Goal: Task Accomplishment & Management: Manage account settings

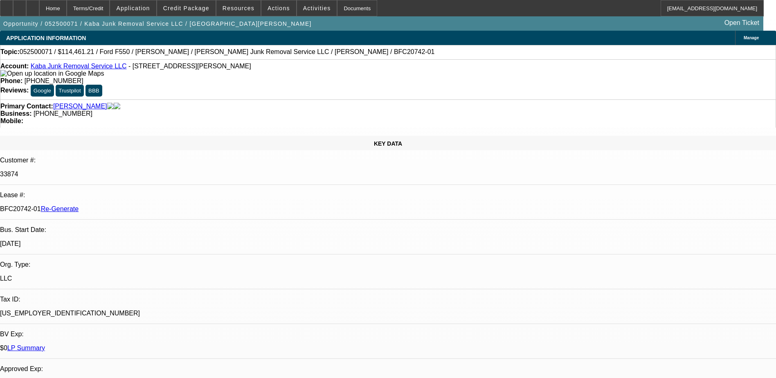
select select "4"
select select "0"
select select "6"
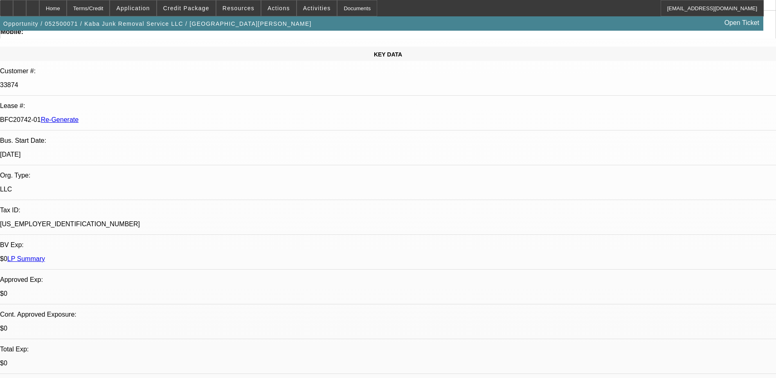
scroll to position [87, 0]
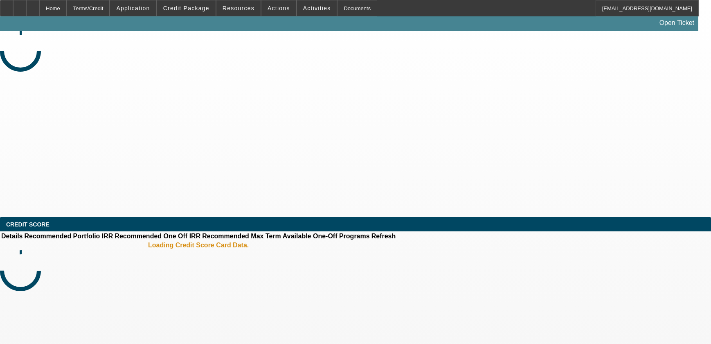
select select "3"
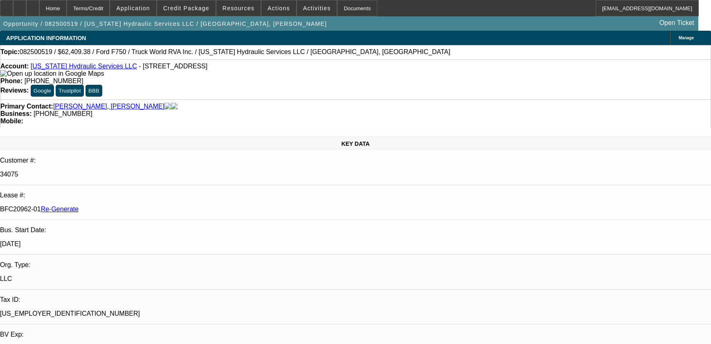
select select "0.1"
select select "0"
select select "2"
select select "0"
select select "6"
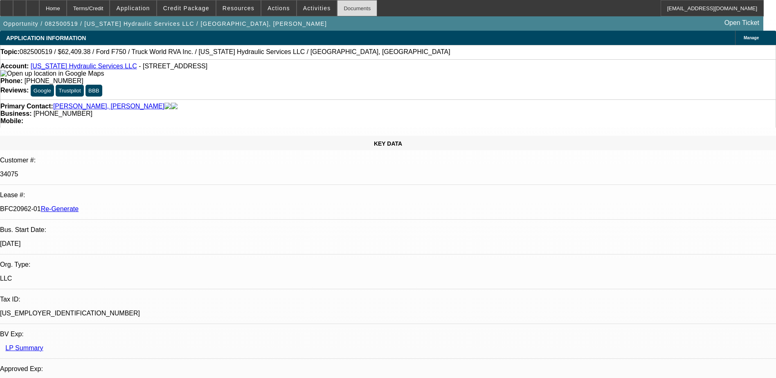
click at [345, 5] on div "Documents" at bounding box center [357, 8] width 40 height 16
click at [306, 6] on span "Activities" at bounding box center [317, 8] width 28 height 7
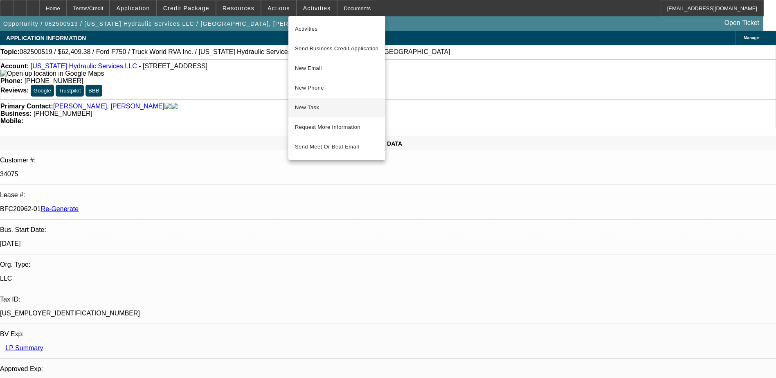
click at [309, 103] on span "New Task" at bounding box center [337, 108] width 84 height 10
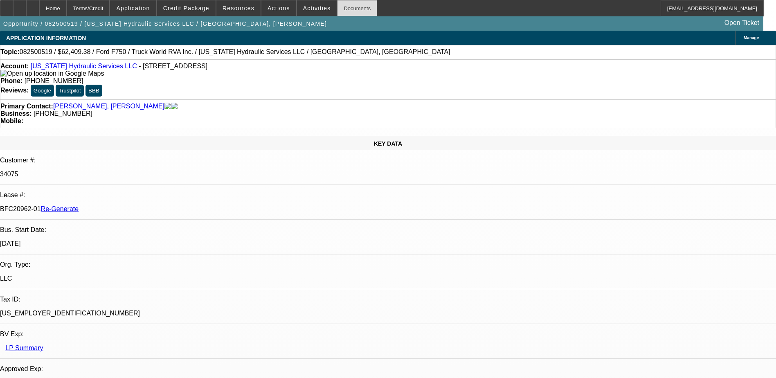
click at [337, 5] on div "Documents" at bounding box center [357, 8] width 40 height 16
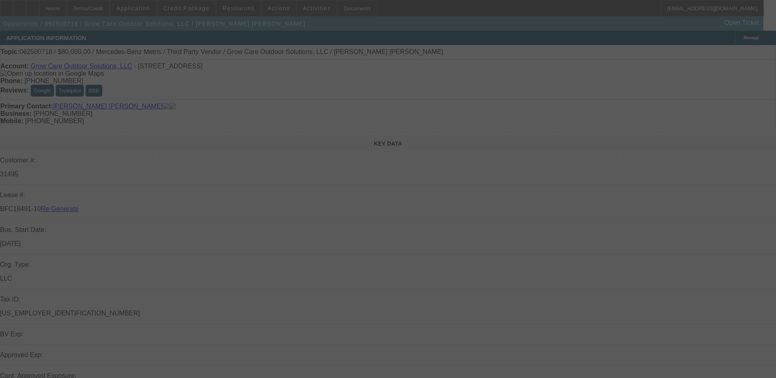
select select "3"
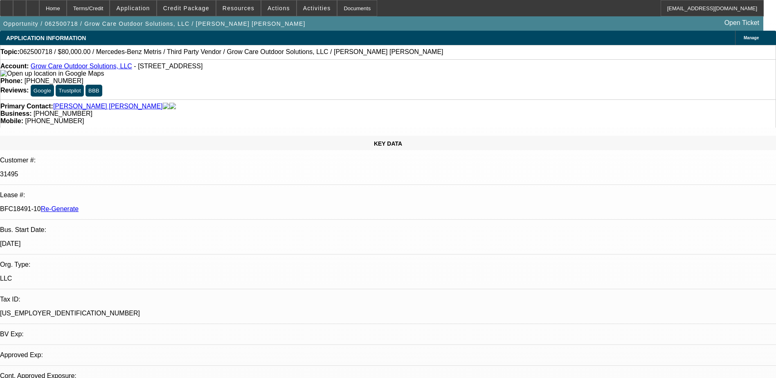
select select "0"
select select "1"
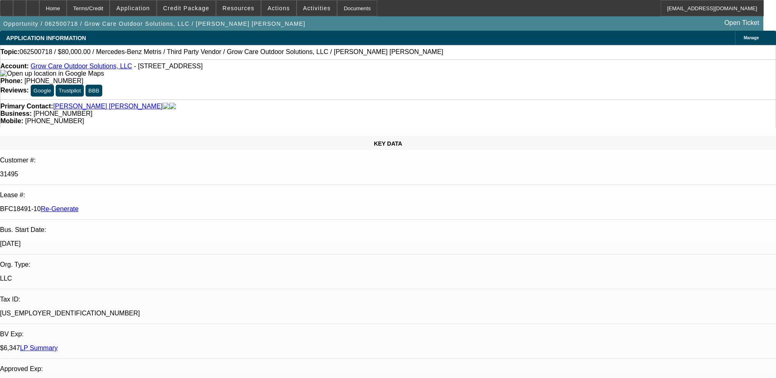
select select "6"
click at [109, 3] on div "Terms/Credit" at bounding box center [88, 8] width 43 height 16
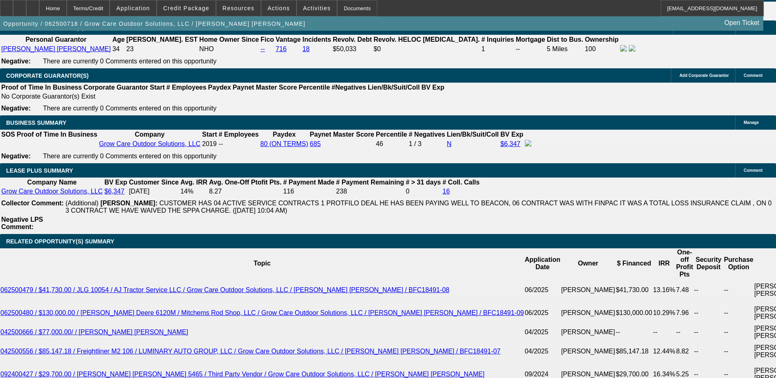
scroll to position [1154, 0]
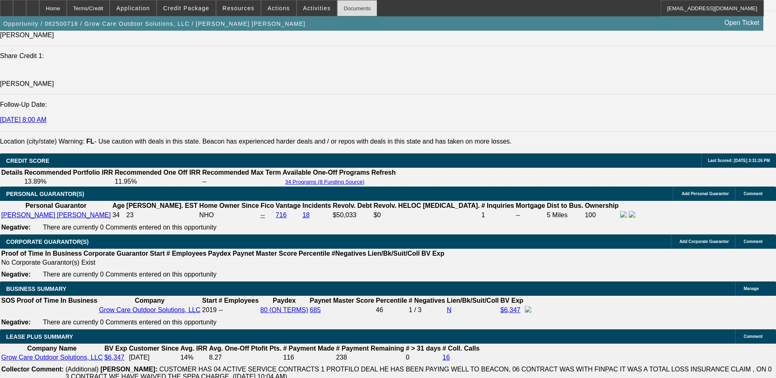
click at [342, 5] on div "Documents" at bounding box center [357, 8] width 40 height 16
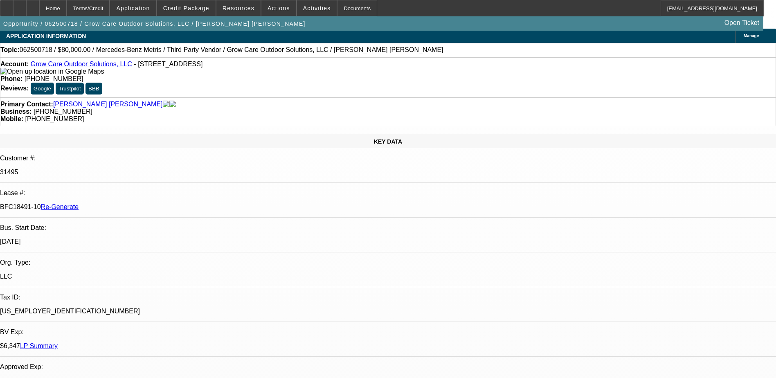
scroll to position [0, 0]
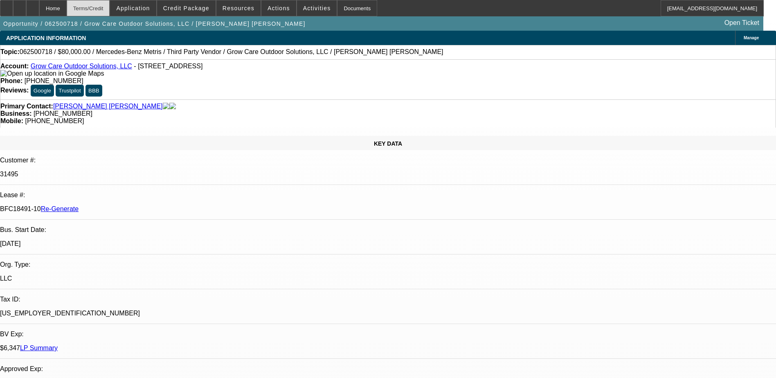
click at [110, 4] on div "Terms/Credit" at bounding box center [88, 8] width 43 height 16
click at [270, 5] on span "Actions" at bounding box center [278, 8] width 22 height 7
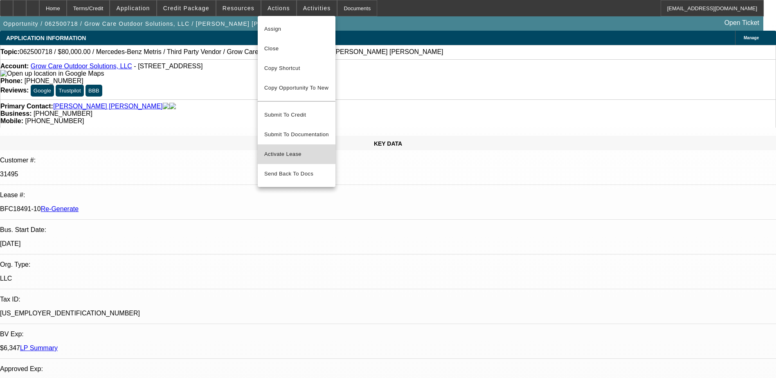
click at [279, 149] on span "Activate Lease" at bounding box center [296, 154] width 65 height 10
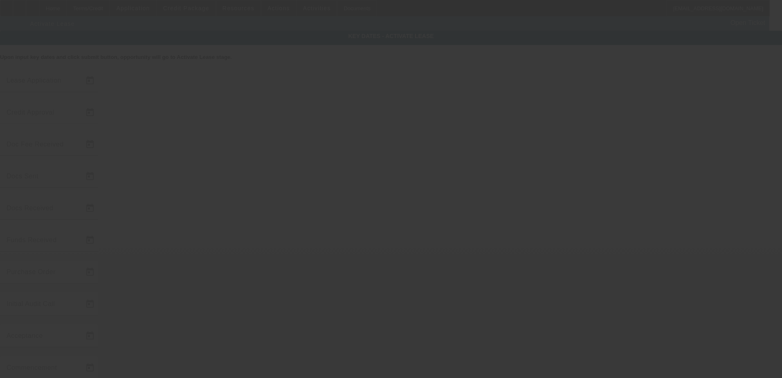
type input "6/30/2025"
type input "8/15/2025"
type input "8/18/2025"
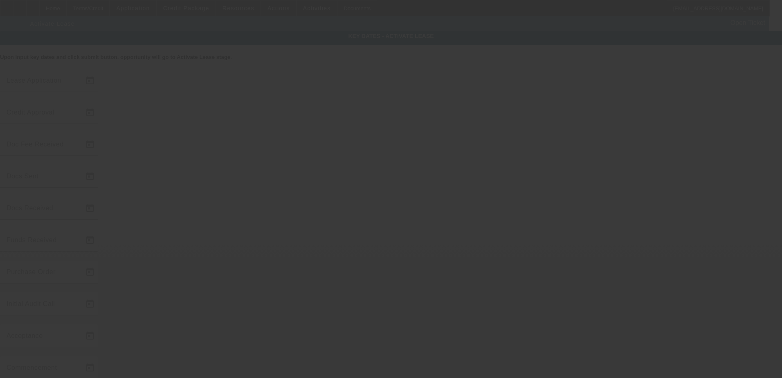
type input "8/18/2025"
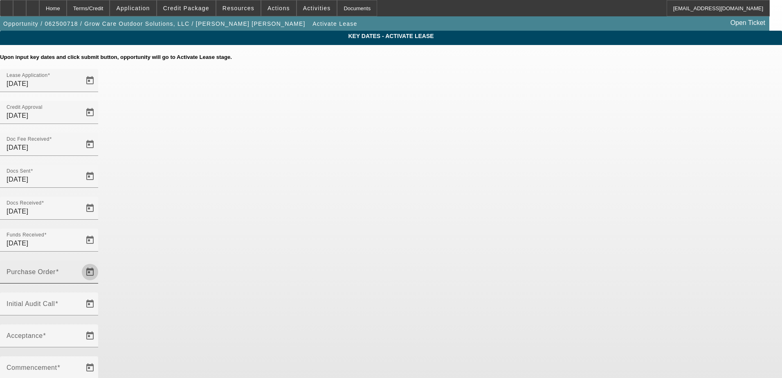
click at [100, 262] on span "Open calendar" at bounding box center [90, 272] width 20 height 20
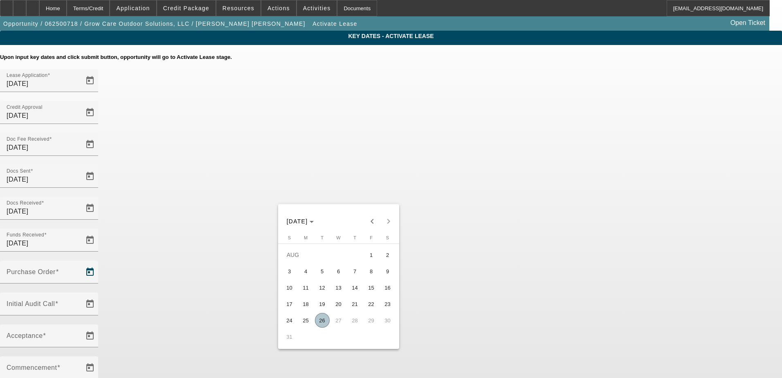
click at [321, 323] on span "26" at bounding box center [322, 320] width 15 height 15
type input "8/26/2025"
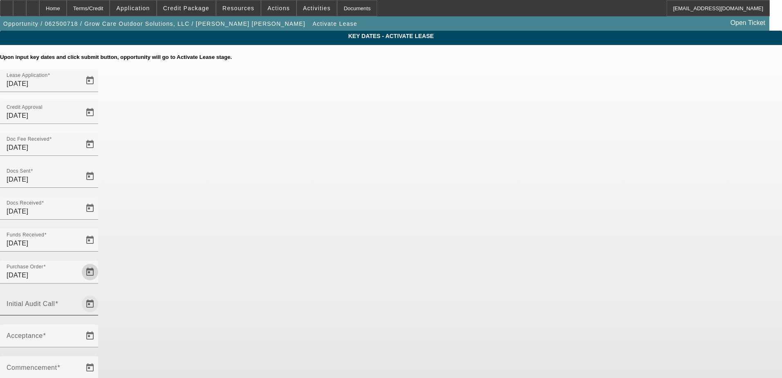
click at [100, 294] on span "Open calendar" at bounding box center [90, 304] width 20 height 20
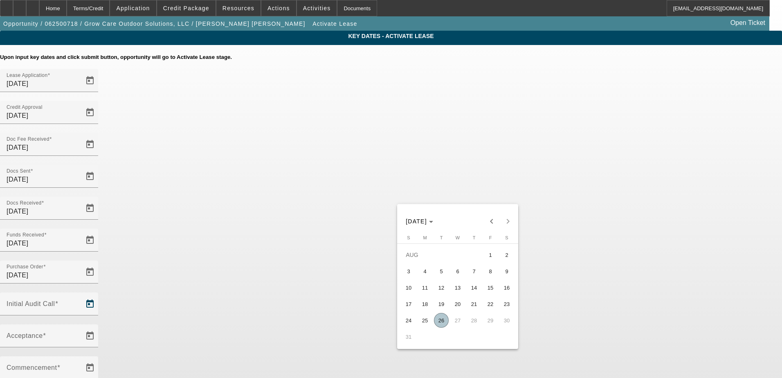
drag, startPoint x: 446, startPoint y: 322, endPoint x: 398, endPoint y: 270, distance: 71.2
click at [445, 322] on span "26" at bounding box center [441, 320] width 15 height 15
type input "8/26/2025"
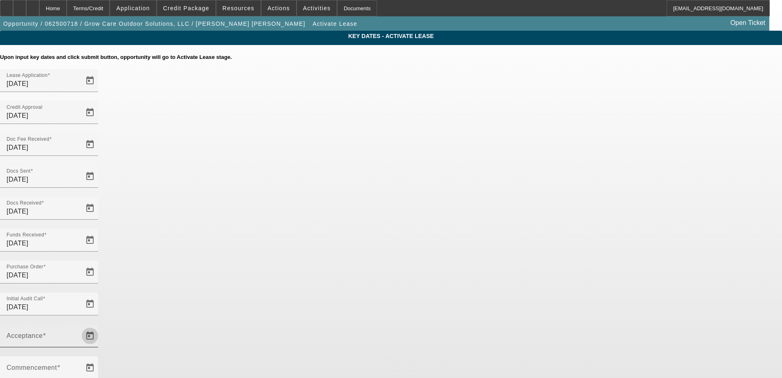
click at [100, 326] on span "Open calendar" at bounding box center [90, 336] width 20 height 20
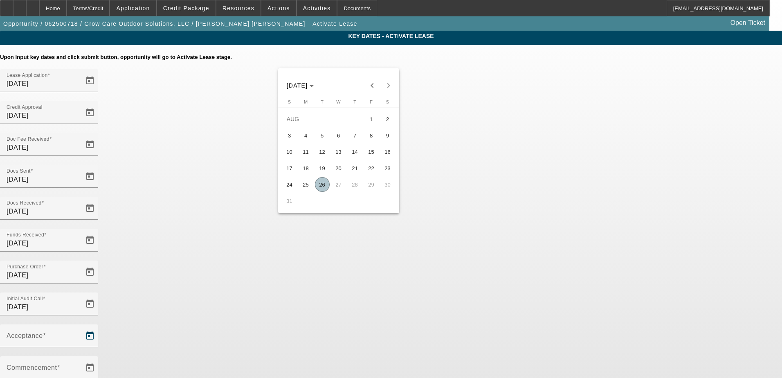
click at [322, 188] on span "26" at bounding box center [322, 184] width 15 height 15
type input "8/26/2025"
type input "9/1/2025"
type input "10/1/2025"
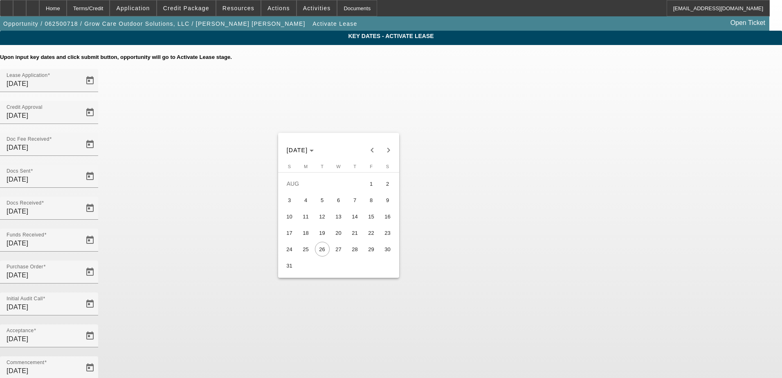
click at [342, 252] on span "27" at bounding box center [338, 249] width 15 height 15
type input "8/27/2025"
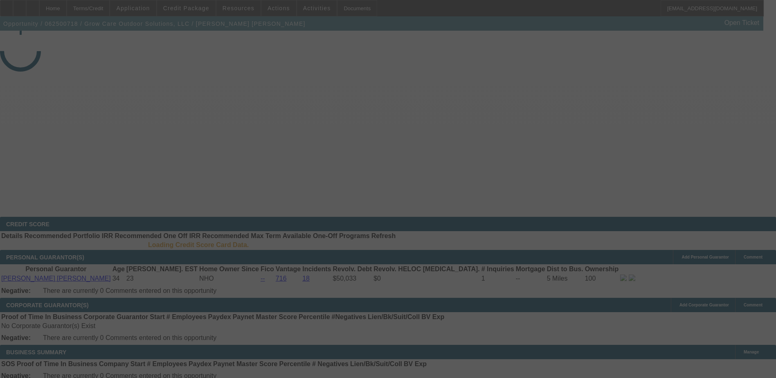
select select "4"
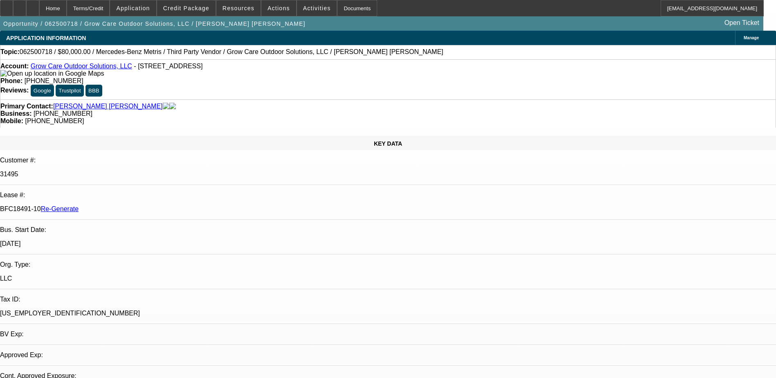
select select "0"
select select "6"
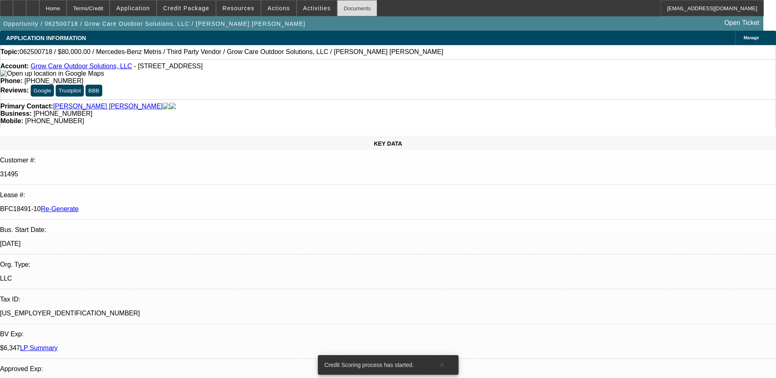
click at [346, 9] on div "Documents" at bounding box center [357, 8] width 40 height 16
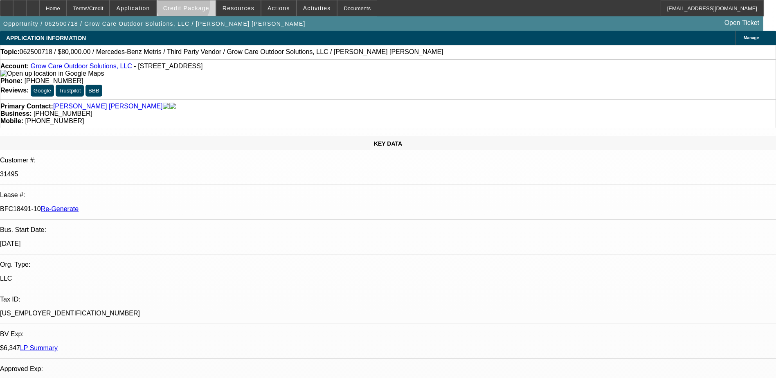
click at [196, 6] on span "Credit Package" at bounding box center [186, 8] width 46 height 7
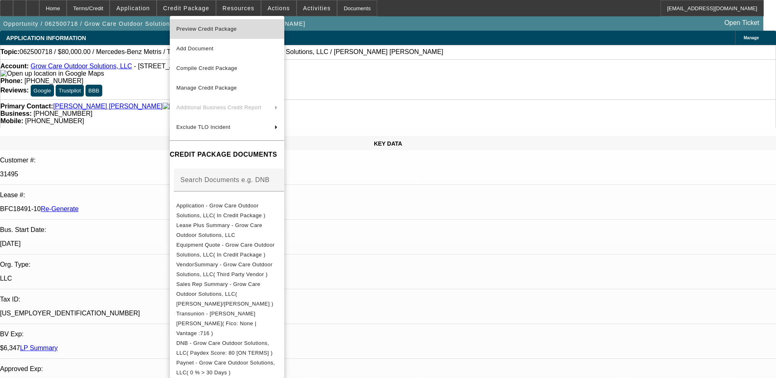
click at [193, 26] on span "Preview Credit Package" at bounding box center [206, 29] width 61 height 6
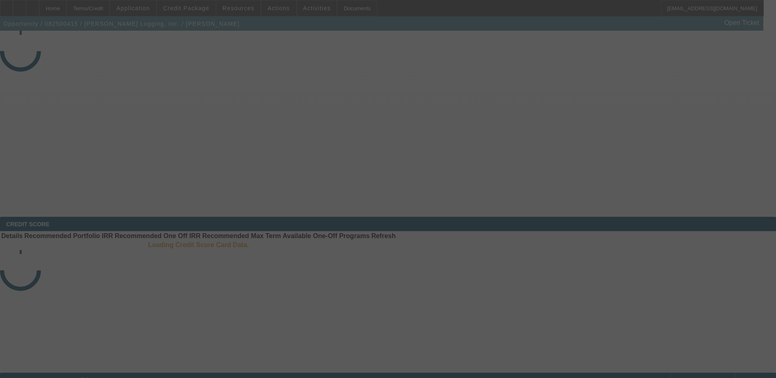
select select "3"
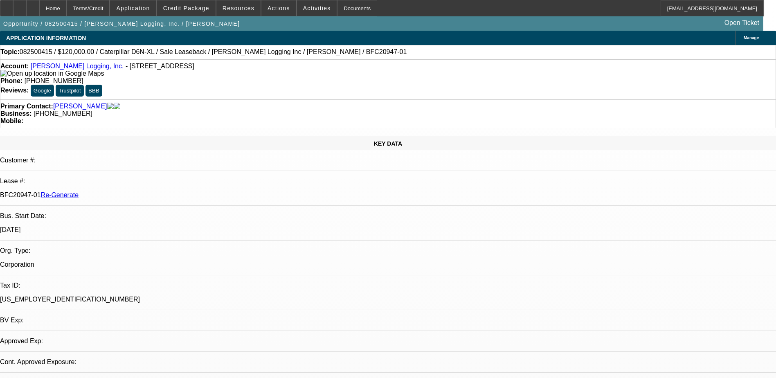
select select "0"
select select "2"
select select "0"
select select "6"
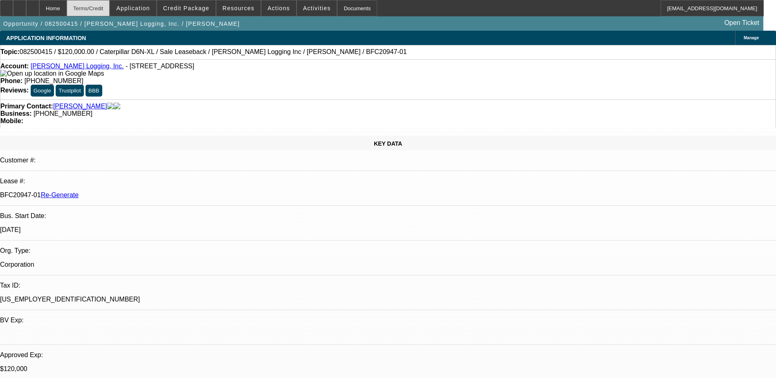
click at [108, 5] on div "Terms/Credit" at bounding box center [88, 8] width 43 height 16
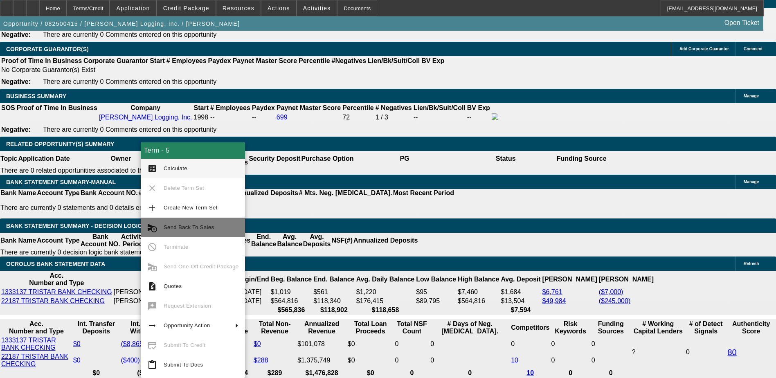
click at [171, 223] on span "Send Back To Sales" at bounding box center [201, 227] width 75 height 10
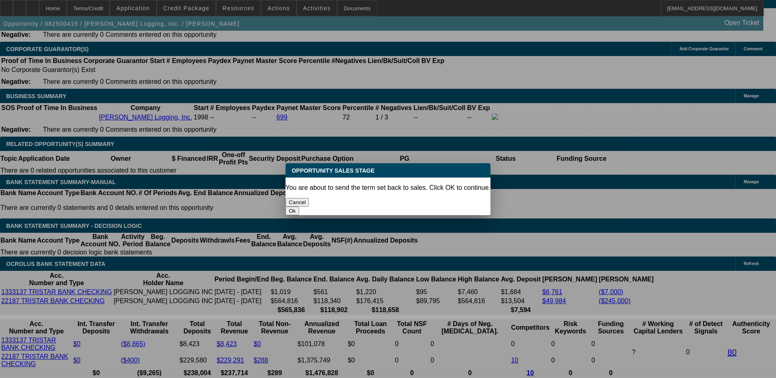
scroll to position [0, 0]
click at [299, 207] on button "Ok" at bounding box center [291, 211] width 13 height 9
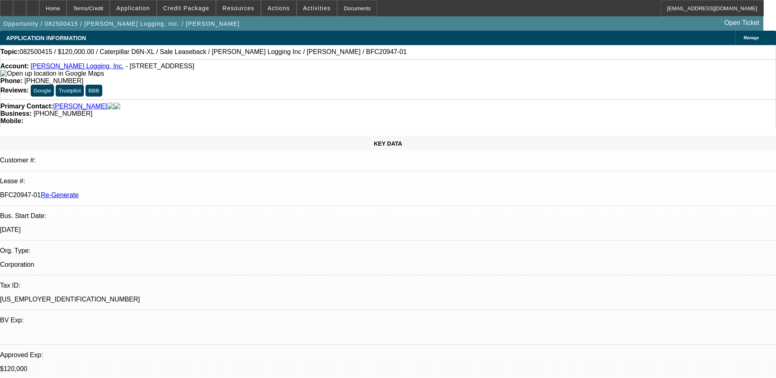
type textarea "per Ascentium, the customer did not like the pricing and this deal is not movin…"
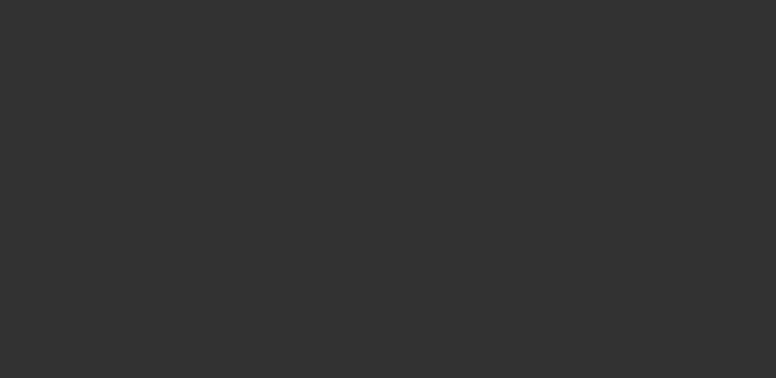
select select "3"
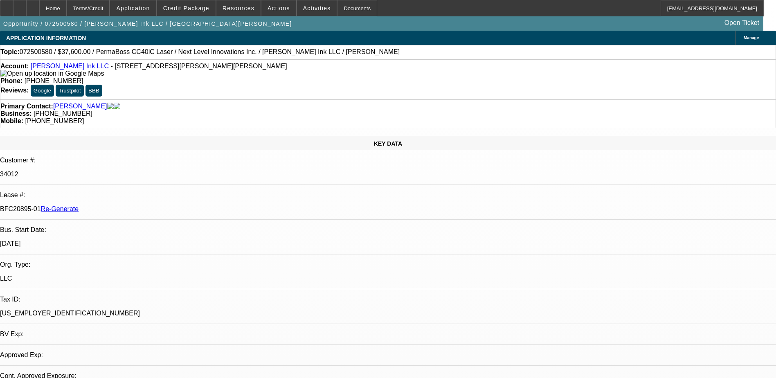
select select "0"
select select "1"
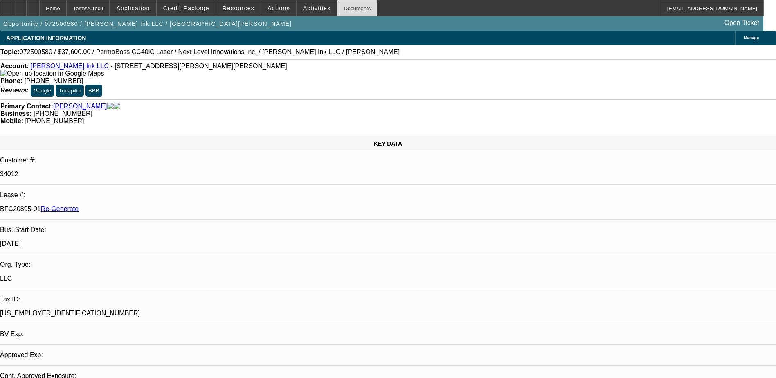
select select "6"
click at [342, 1] on div "Documents" at bounding box center [357, 8] width 40 height 16
click at [341, 7] on div "Documents" at bounding box center [357, 8] width 40 height 16
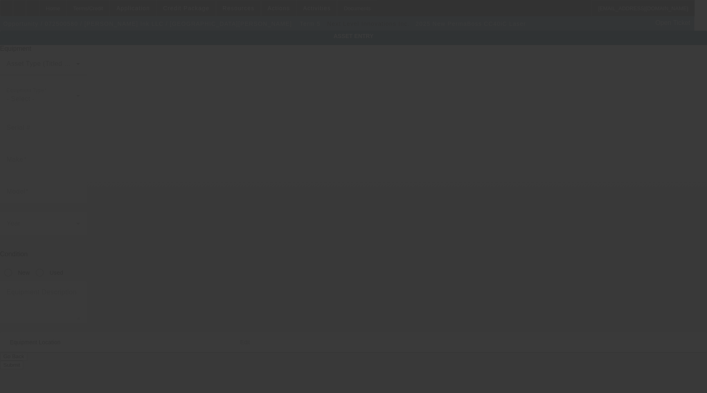
type input "PermaBoss"
type input "CC40iC Laser"
radio input "true"
type textarea "with Hooping Arms, Laser Driver Software with DST File Reader, (1) Exhaust Syst…"
type input "8904 N Murray Rd"
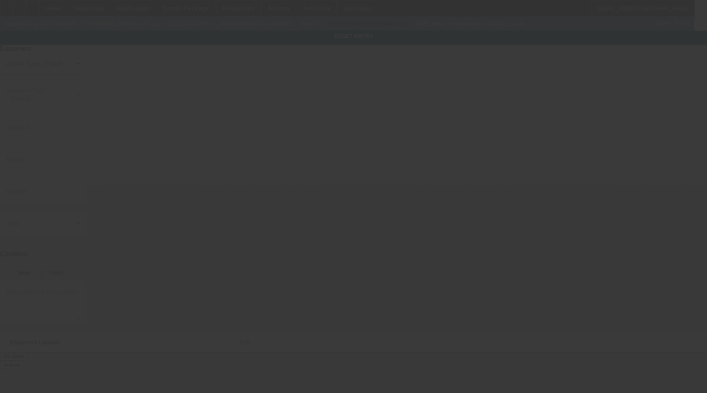
type input "Newman Lake"
type input "99025"
type input "Spokane"
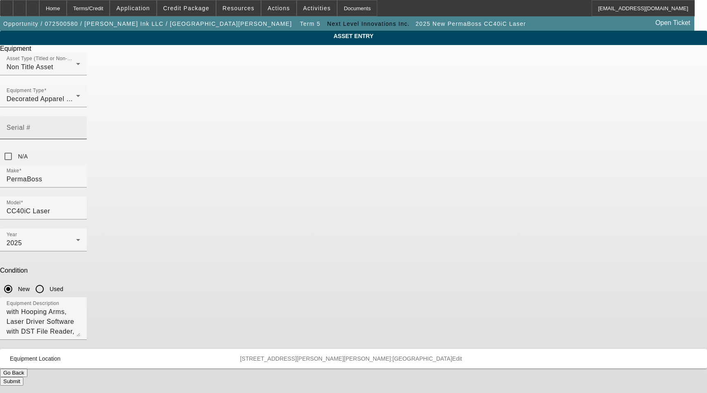
click at [80, 126] on input "Serial #" at bounding box center [44, 131] width 74 height 10
paste input "231176H"
type input "231176H"
click at [23, 377] on button "Submit" at bounding box center [11, 381] width 23 height 9
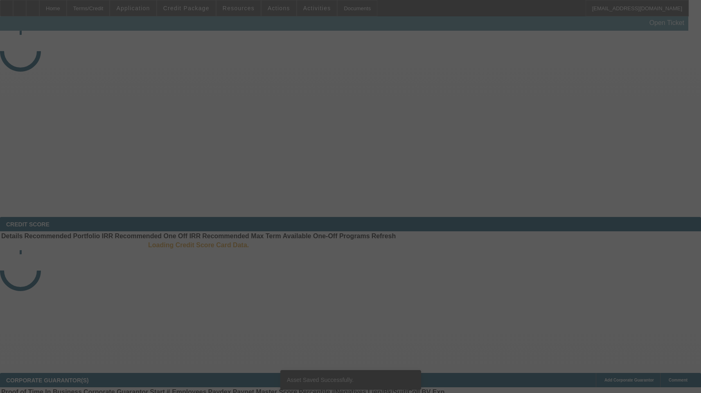
select select "3"
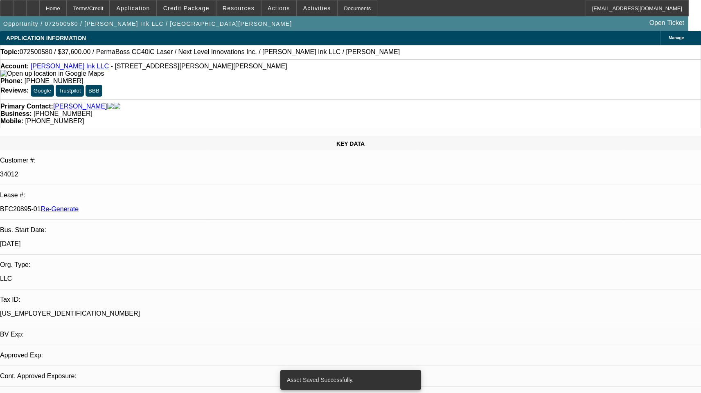
select select "0"
select select "1"
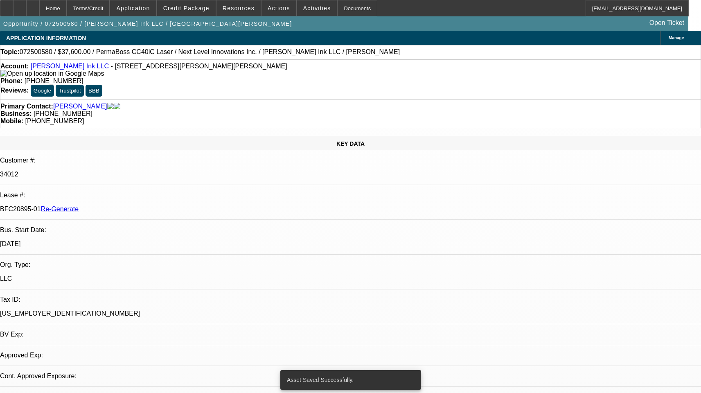
select select "6"
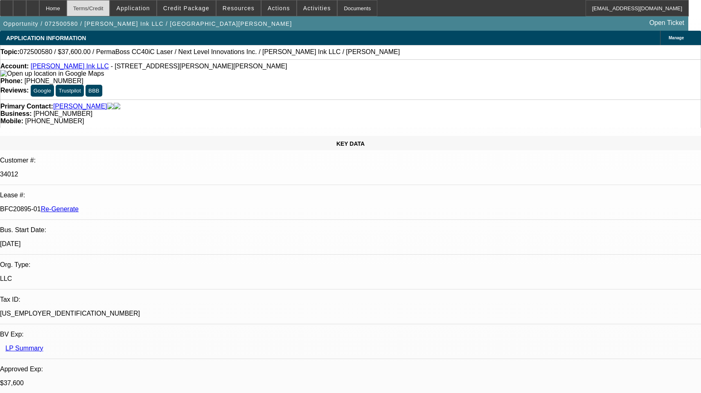
click at [109, 9] on div "Terms/Credit" at bounding box center [88, 8] width 43 height 16
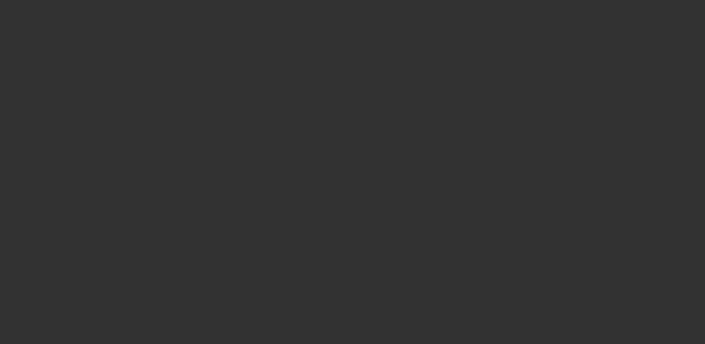
select select "3"
select select "0"
select select "1"
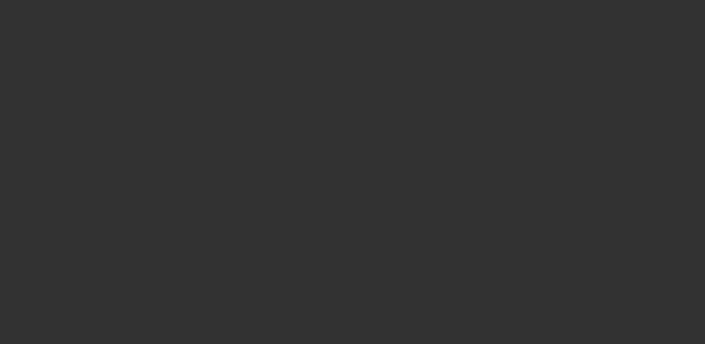
select select "1"
select select "6"
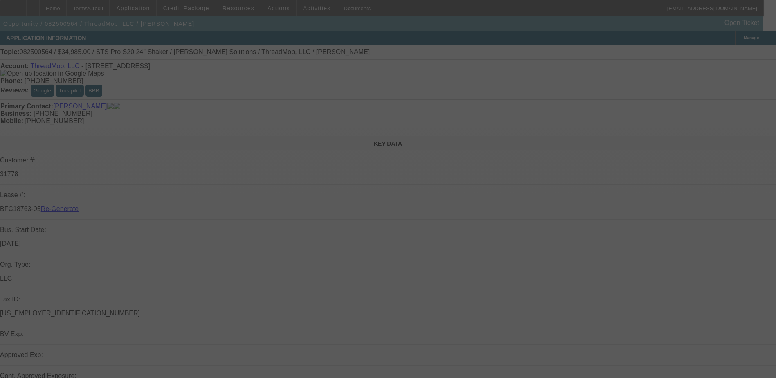
select select "3"
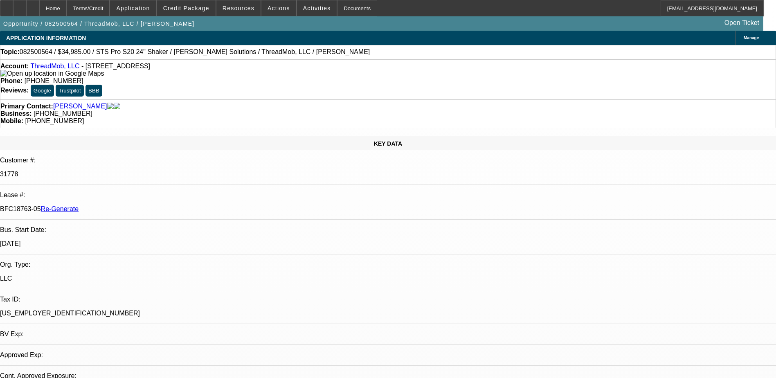
select select "0"
select select "1"
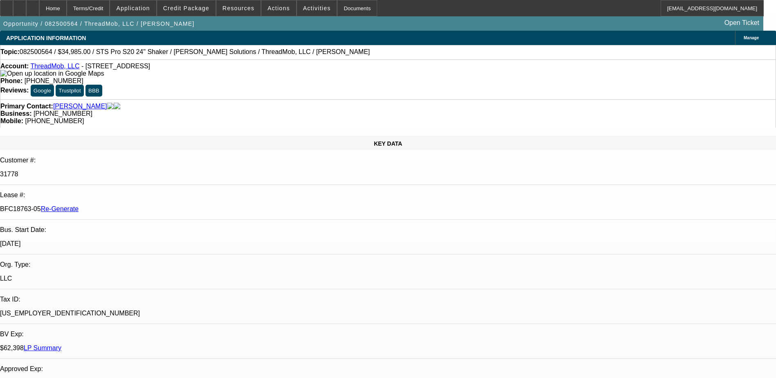
select select "6"
click at [339, 5] on div "Documents" at bounding box center [357, 8] width 40 height 16
click at [179, 5] on span "Credit Package" at bounding box center [186, 8] width 46 height 7
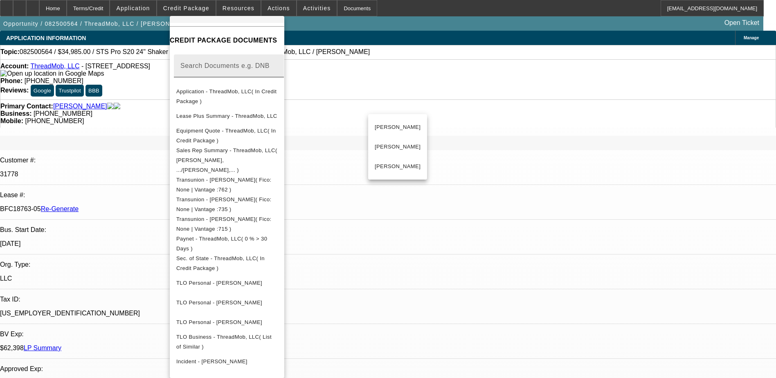
scroll to position [123, 0]
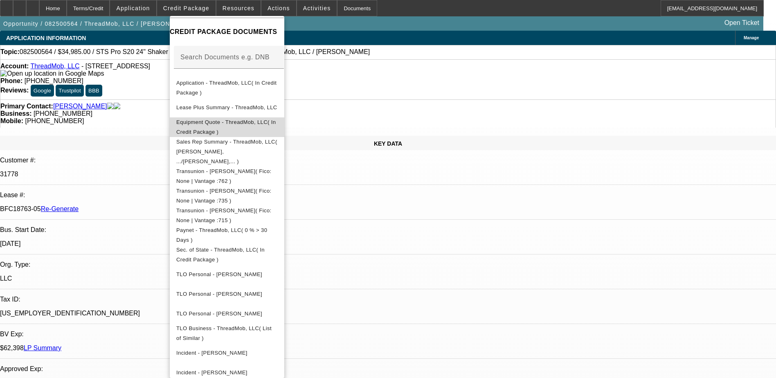
click at [233, 123] on span "Equipment Quote - ThreadMob, LLC( In Credit Package )" at bounding box center [225, 127] width 99 height 16
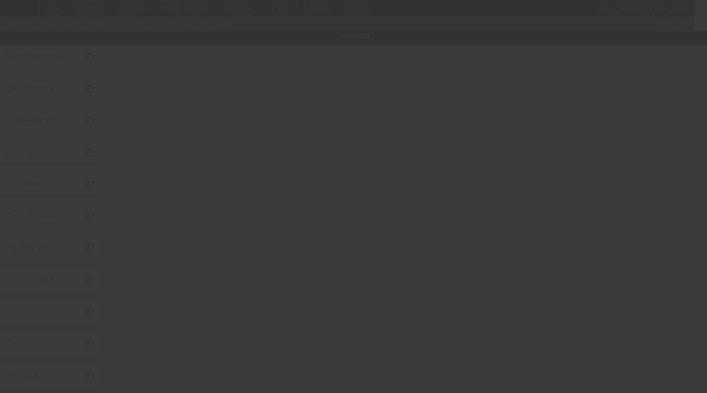
type input "[DATE]"
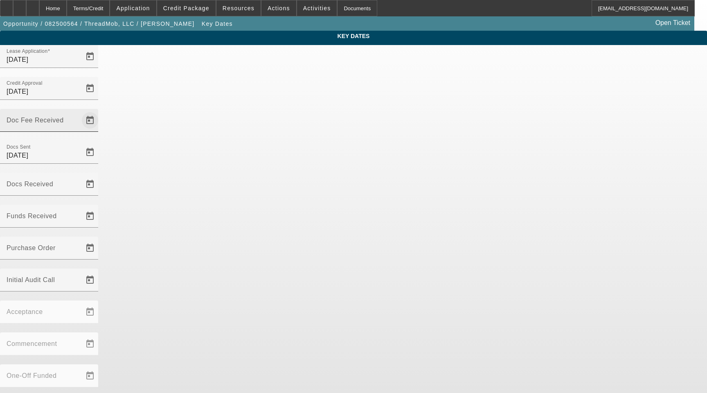
click at [100, 110] on span "Open calendar" at bounding box center [90, 120] width 20 height 20
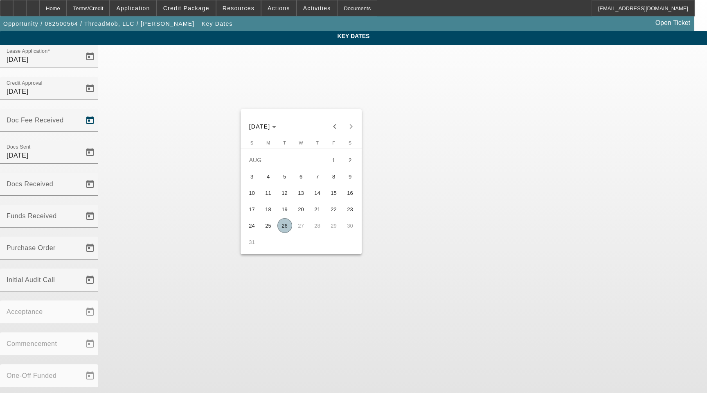
click at [329, 206] on button "22" at bounding box center [334, 209] width 16 height 16
type input "8/22/2025"
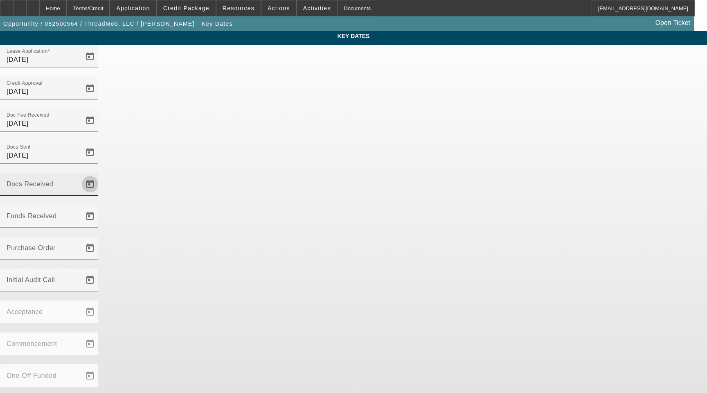
click at [100, 174] on span "Open calendar" at bounding box center [90, 184] width 20 height 20
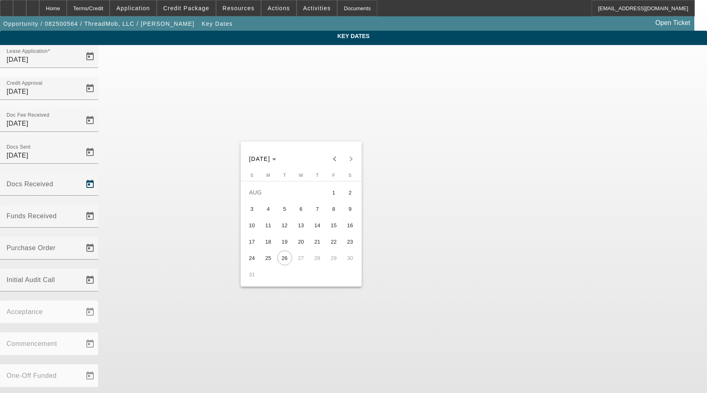
click at [271, 259] on span "25" at bounding box center [268, 257] width 15 height 15
type input "8/25/2025"
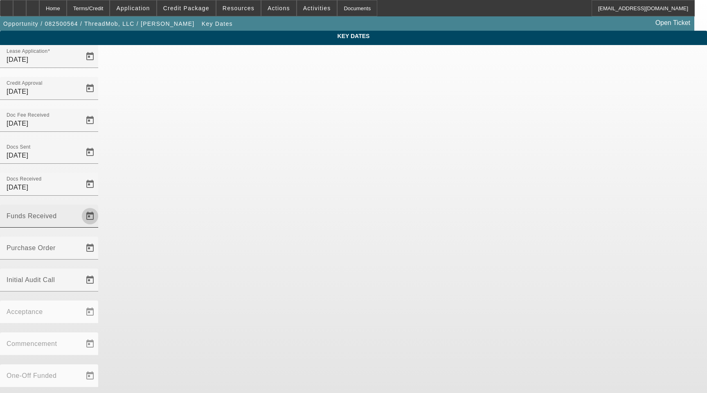
click at [100, 206] on span "Open calendar" at bounding box center [90, 216] width 20 height 20
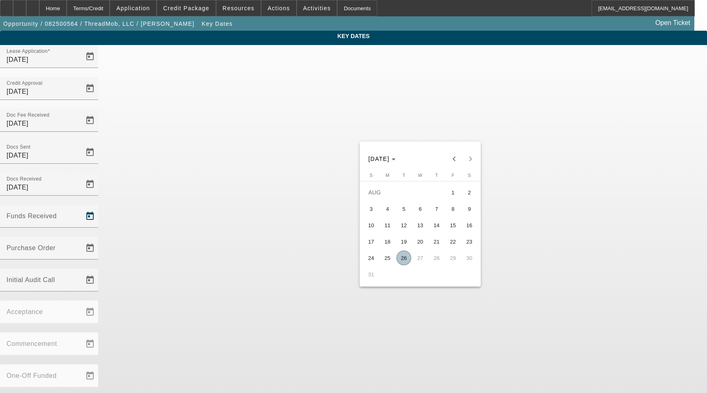
click at [403, 260] on span "26" at bounding box center [403, 257] width 15 height 15
type input "8/26/2025"
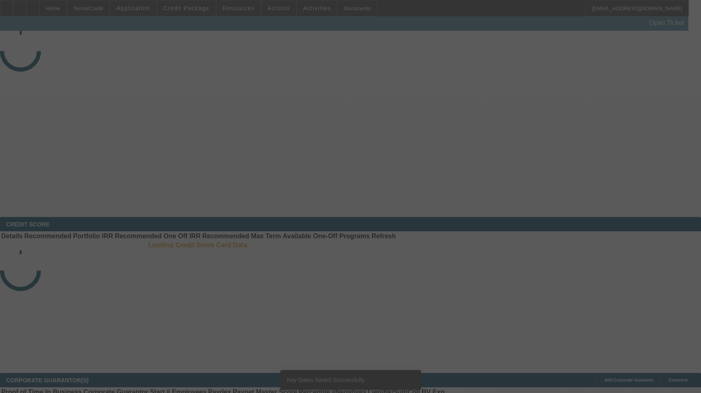
select select "3"
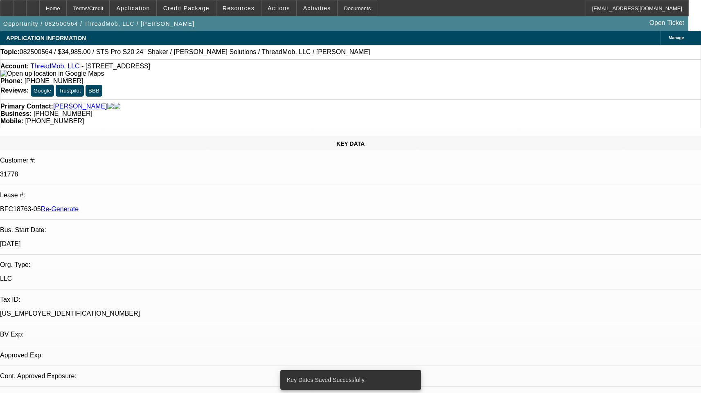
select select "0"
select select "1"
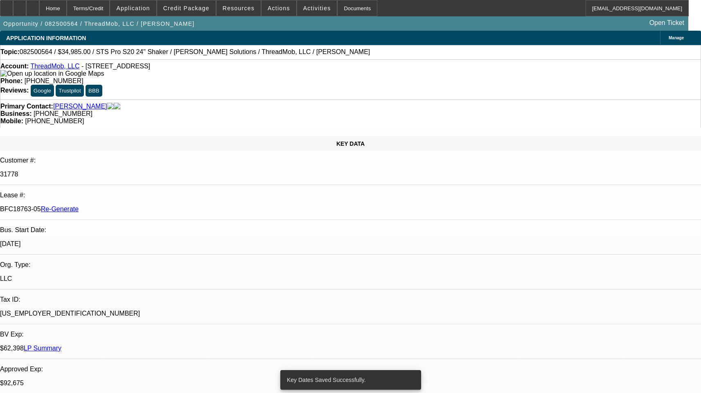
select select "6"
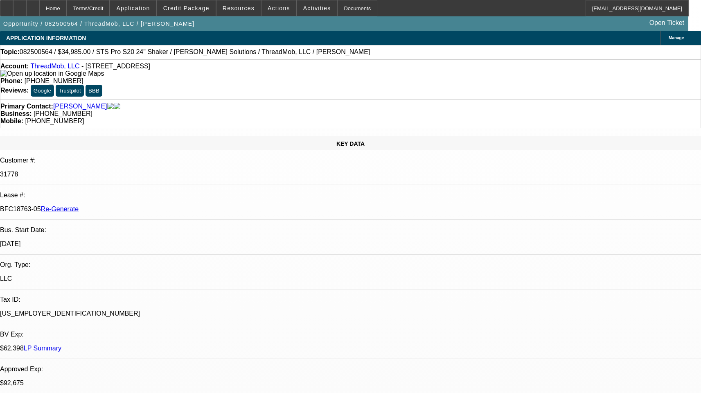
click at [99, 171] on p "31778" at bounding box center [350, 174] width 701 height 7
copy p "31778"
drag, startPoint x: 87, startPoint y: 136, endPoint x: 122, endPoint y: 134, distance: 35.2
click at [122, 205] on div "BFC18763-05 Re-Generate" at bounding box center [350, 208] width 701 height 7
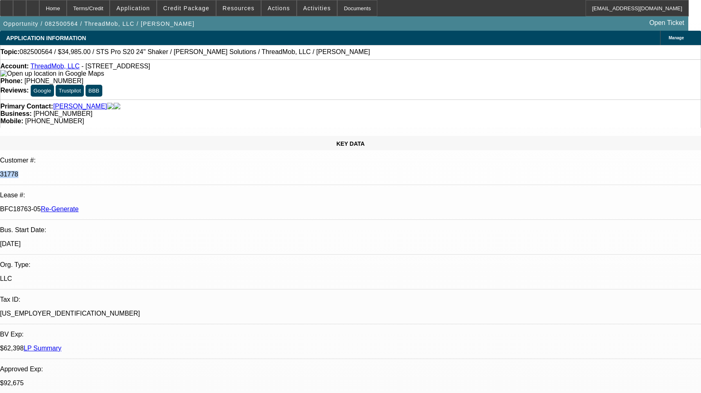
copy p "BFC18763-05"
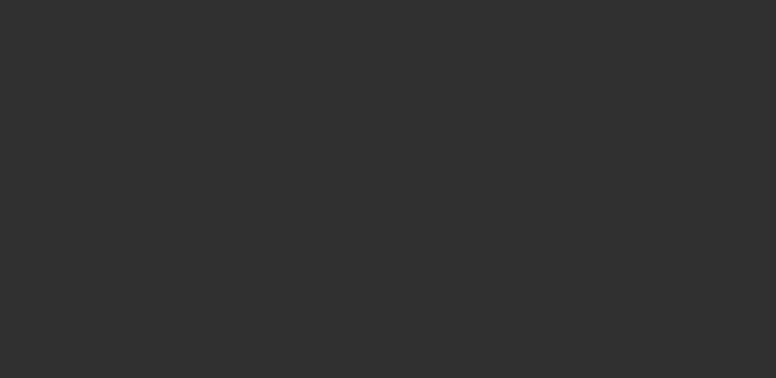
select select "4"
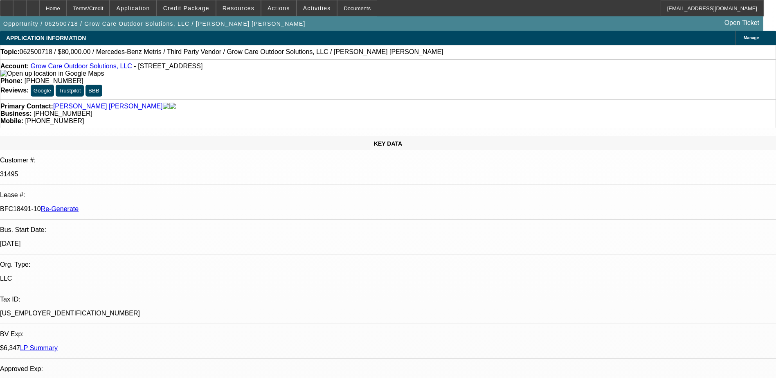
select select "0"
select select "6"
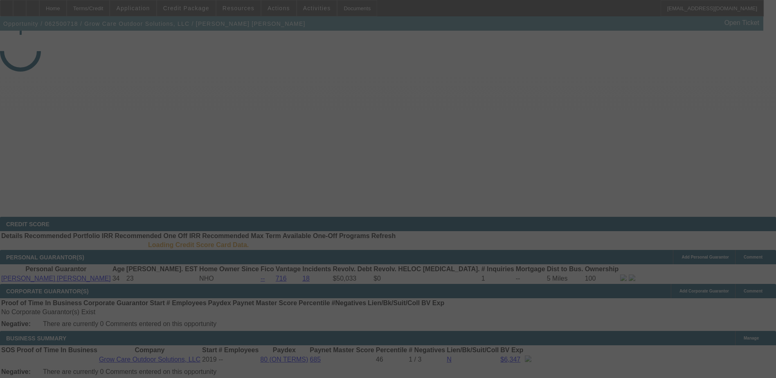
select select "4"
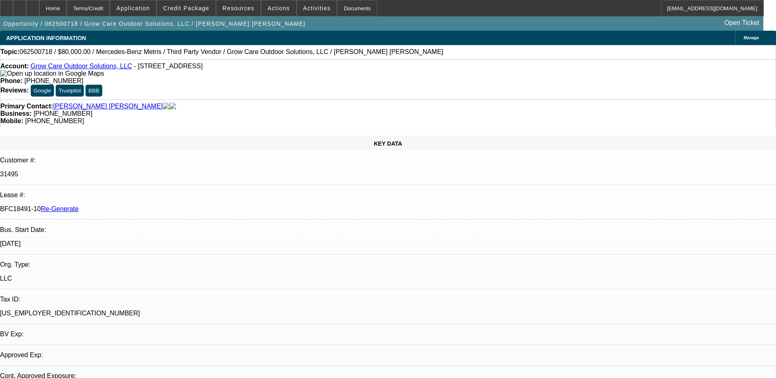
select select "0"
select select "1"
select select "6"
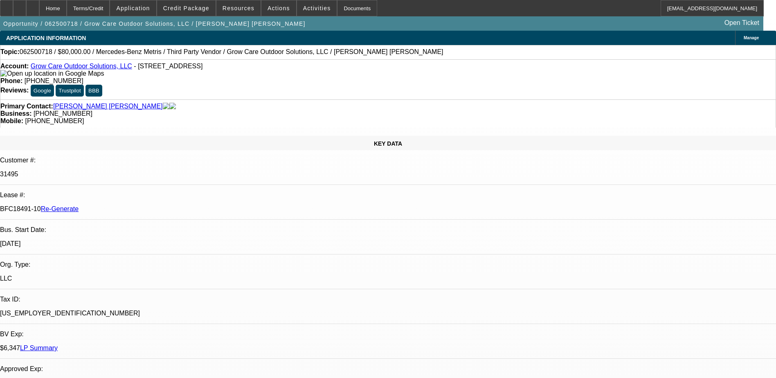
select select "1"
click at [110, 5] on div "Terms/Credit" at bounding box center [88, 8] width 43 height 16
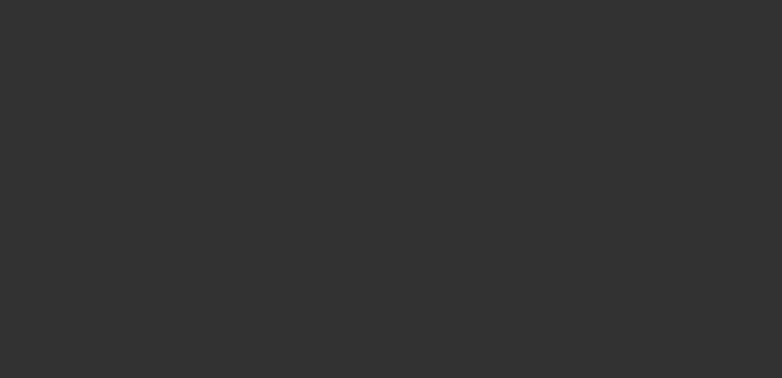
radio input "true"
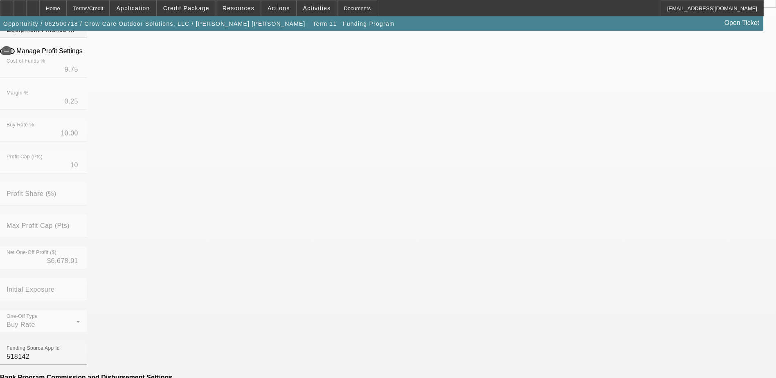
scroll to position [245, 0]
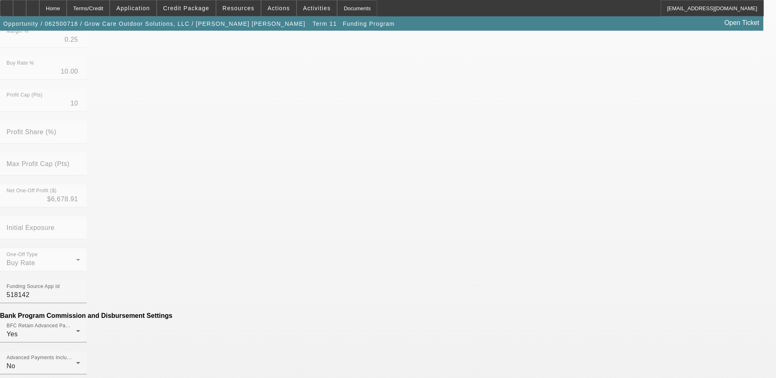
drag, startPoint x: 300, startPoint y: 252, endPoint x: 295, endPoint y: 252, distance: 4.6
click at [296, 252] on mat-option "No" at bounding box center [328, 254] width 107 height 20
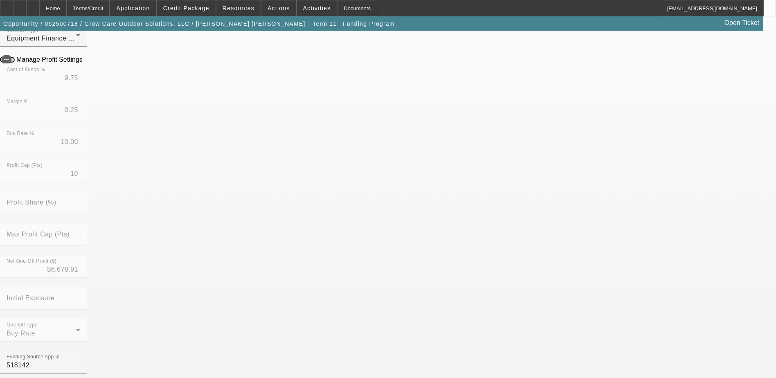
scroll to position [204, 0]
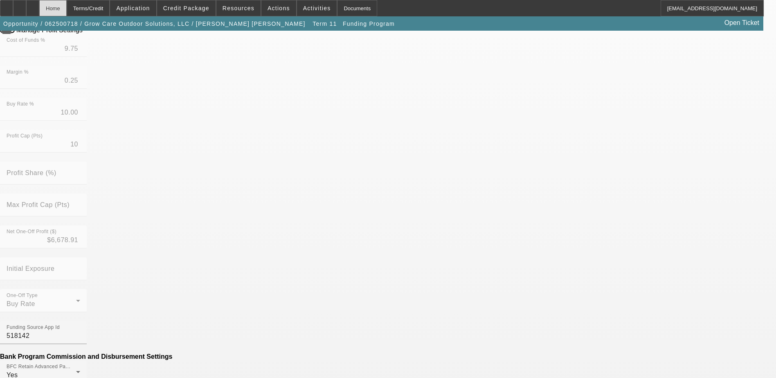
click at [67, 7] on div "Home" at bounding box center [52, 8] width 27 height 16
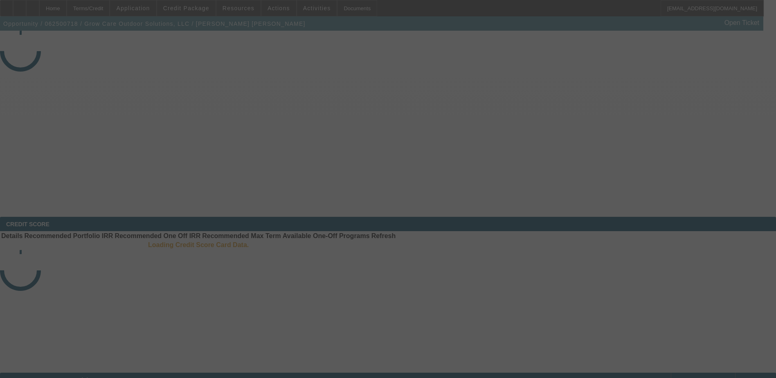
select select "4"
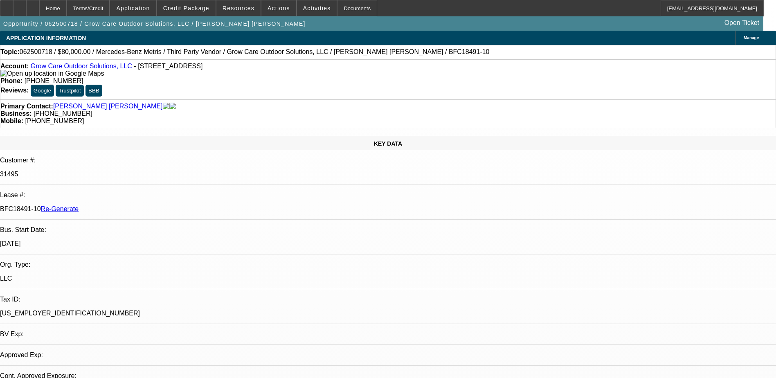
select select "0"
select select "1"
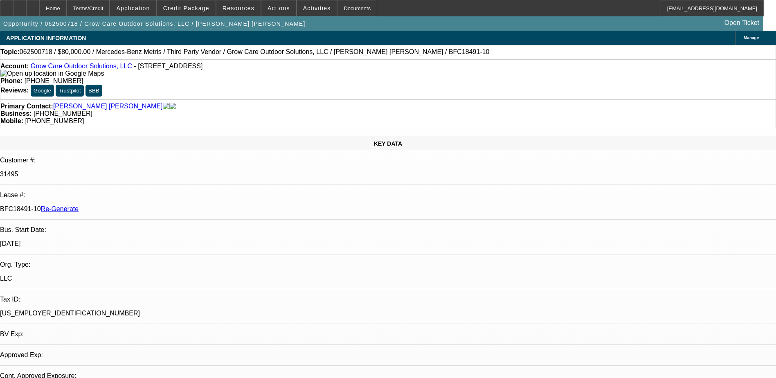
select select "6"
click at [339, 7] on div "Documents" at bounding box center [357, 8] width 40 height 16
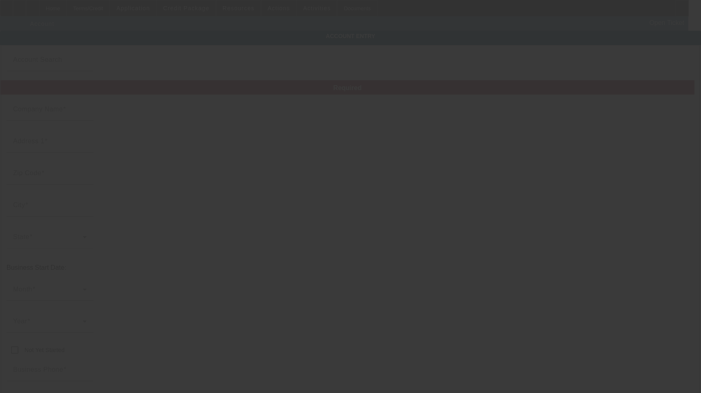
type input "Grow Care Outdoor Solutions, LLC"
type input "[STREET_ADDRESS]"
type input "33903"
type input "[GEOGRAPHIC_DATA][PERSON_NAME]"
type input "[PHONE_NUMBER]"
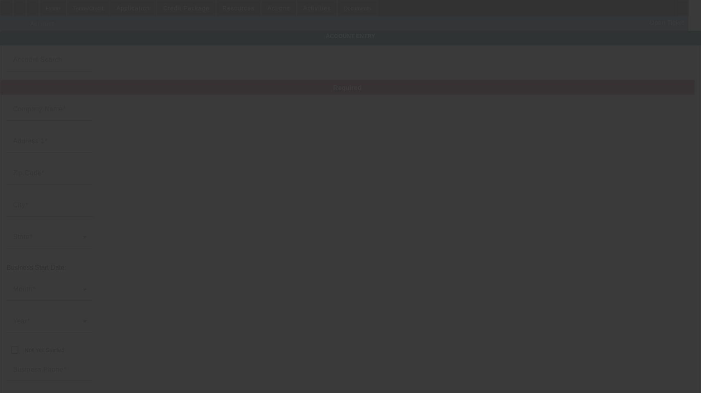
type input "Ste 110"
type input "[EMAIL_ADDRESS][DOMAIN_NAME]"
type input "[PERSON_NAME]"
type input "[US_EMPLOYER_IDENTIFICATION_NUMBER]"
type input "Landscape & Tree Care Company"
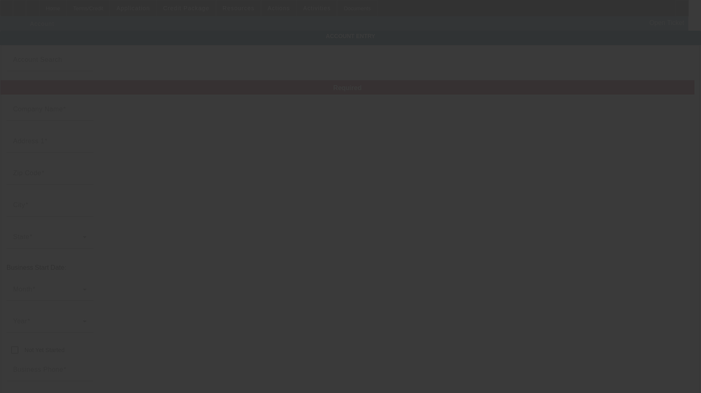
type input "[URL][DOMAIN_NAME]"
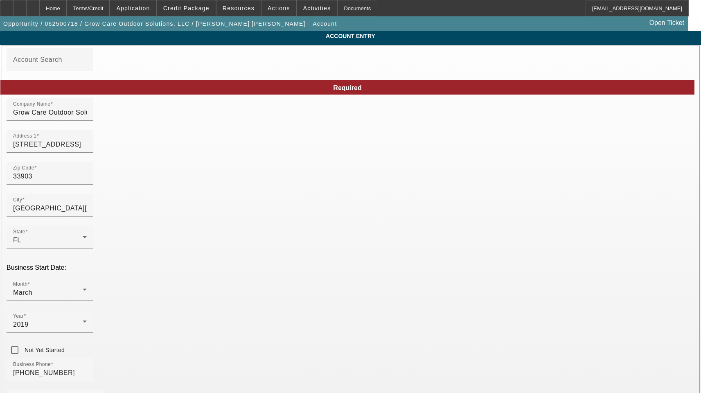
type input "[DATE]"
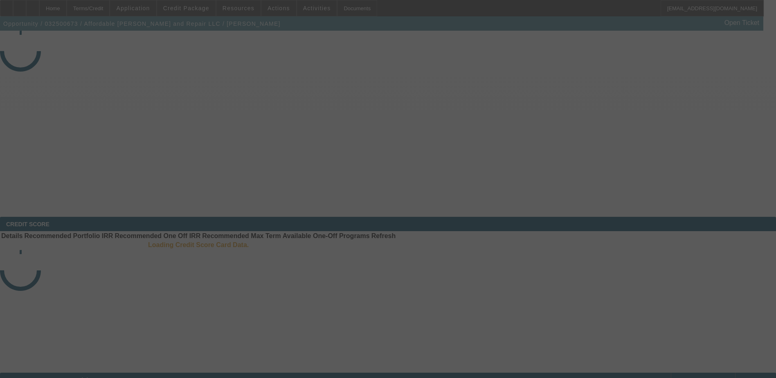
select select "4"
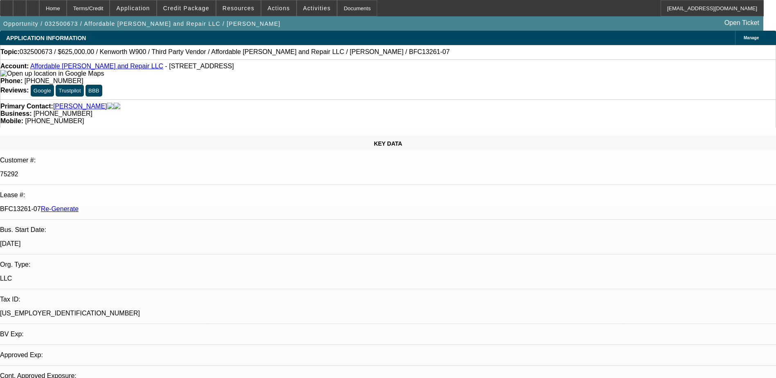
select select "0"
select select "2"
select select "0"
select select "6"
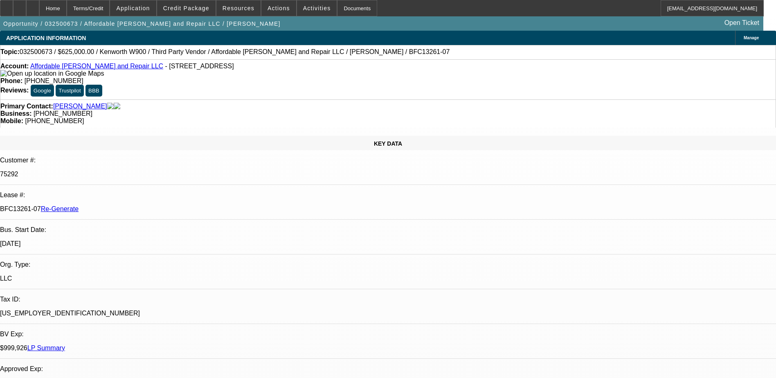
drag, startPoint x: 92, startPoint y: 137, endPoint x: 131, endPoint y: 140, distance: 39.4
click at [131, 205] on div "BFC13261-07 Re-Generate" at bounding box center [388, 208] width 776 height 7
copy p "BFC13261-07"
drag, startPoint x: 136, startPoint y: 66, endPoint x: 38, endPoint y: 67, distance: 98.6
click at [38, 67] on div "Account: Affordable Todd Wrecker and Repair LLC - 4101 E US Highway 50, Dillsbo…" at bounding box center [387, 70] width 775 height 15
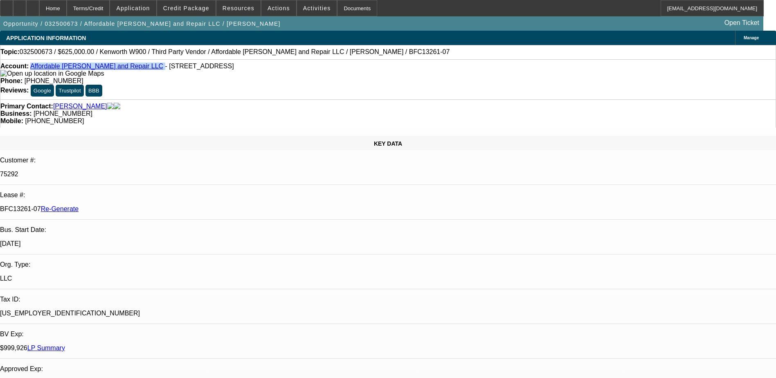
copy div "Affordable Todd Wrecker and Repair LLC"
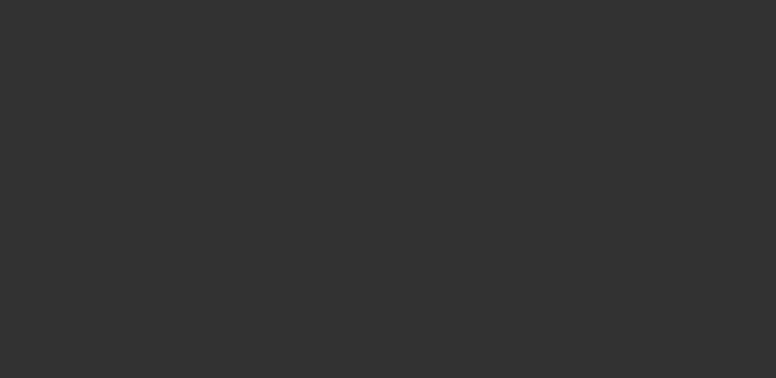
select select "4"
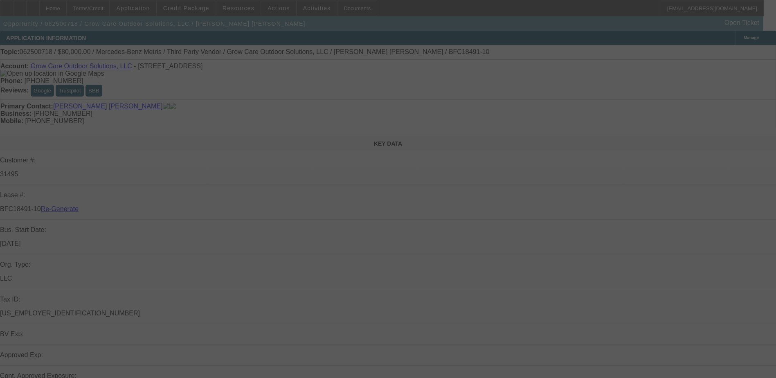
select select "0"
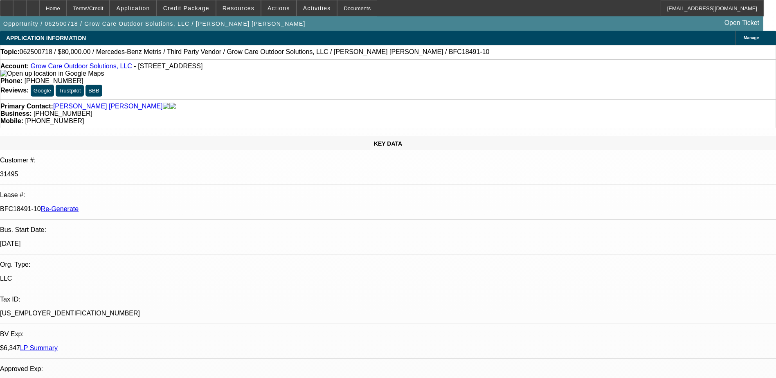
select select "1"
select select "6"
click at [310, 9] on span "Activities" at bounding box center [317, 8] width 28 height 7
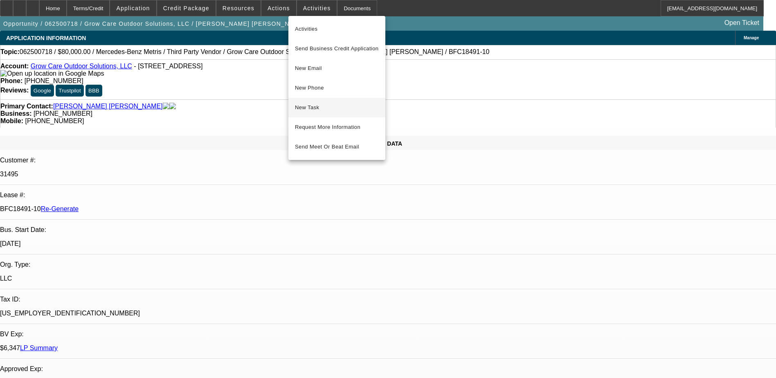
click at [312, 102] on button "New Task" at bounding box center [336, 108] width 97 height 20
